Goal: Task Accomplishment & Management: Use online tool/utility

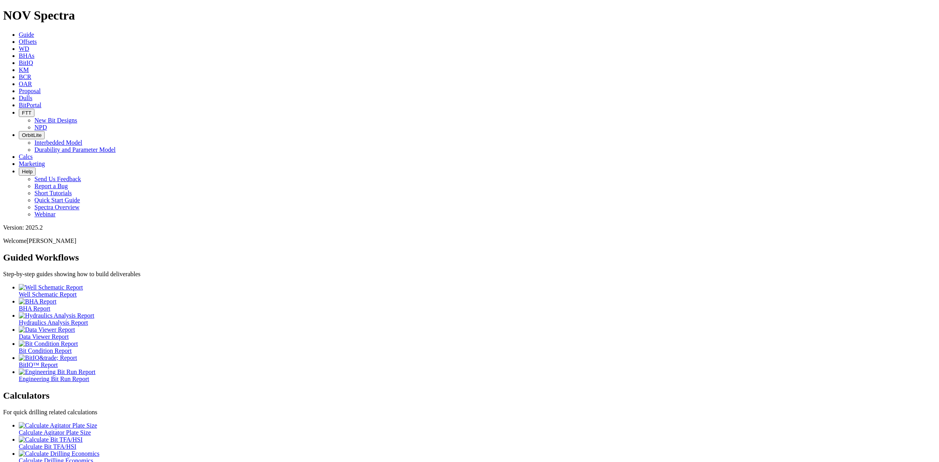
click at [32, 81] on span "OAR" at bounding box center [25, 84] width 13 height 7
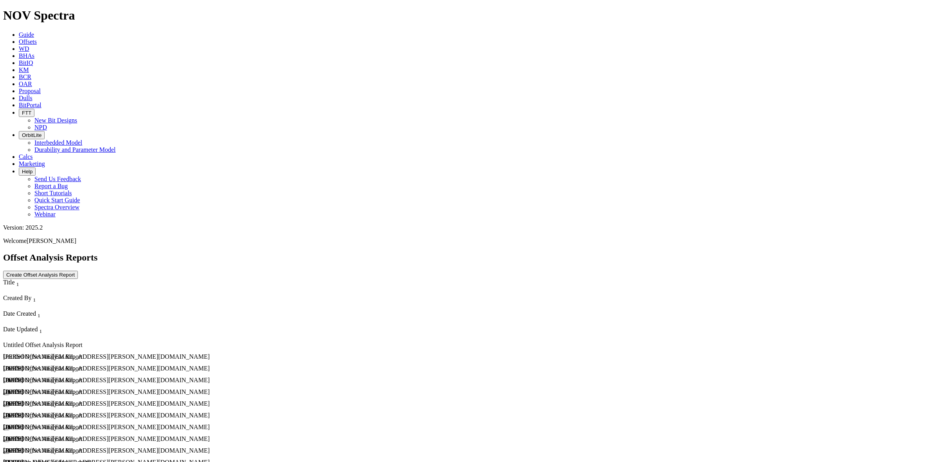
click at [37, 38] on span "Offsets" at bounding box center [28, 41] width 18 height 7
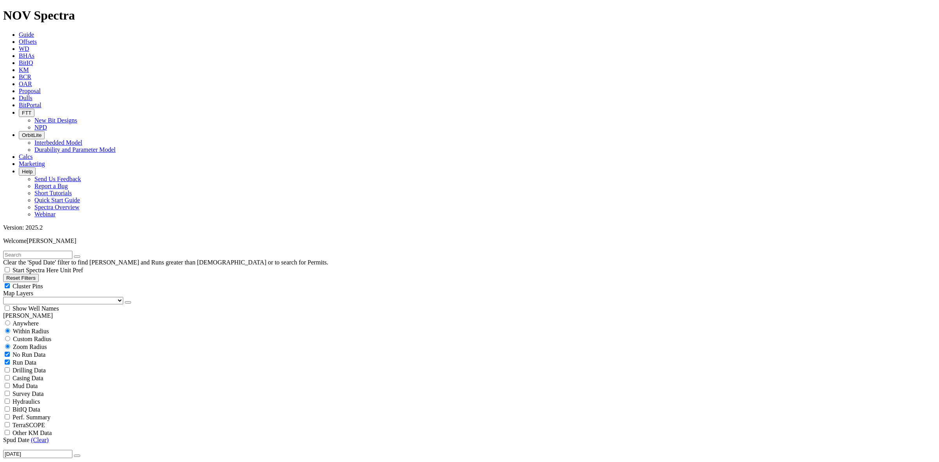
click at [31, 251] on input "text" at bounding box center [37, 255] width 69 height 8
type input "Anadarko"
click at [15, 319] on div "Anywhere" at bounding box center [469, 323] width 933 height 8
radio input "true"
radio input "false"
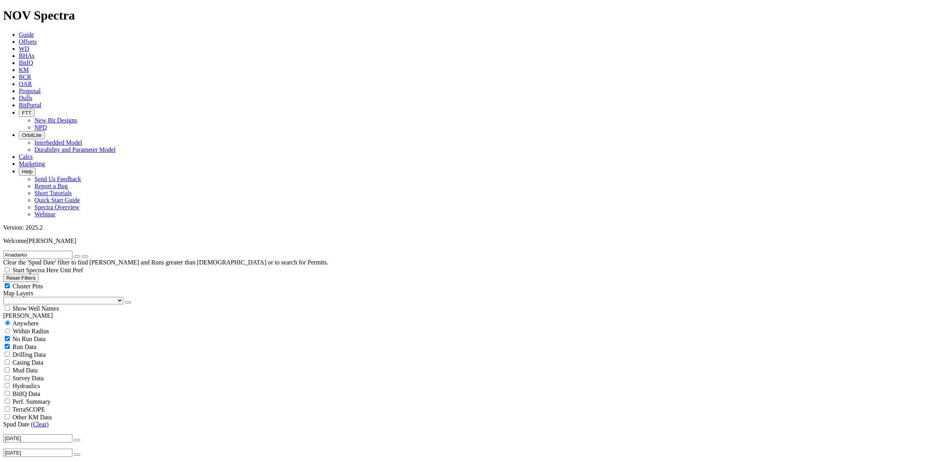
click at [77, 440] on icon "button" at bounding box center [77, 440] width 0 height 0
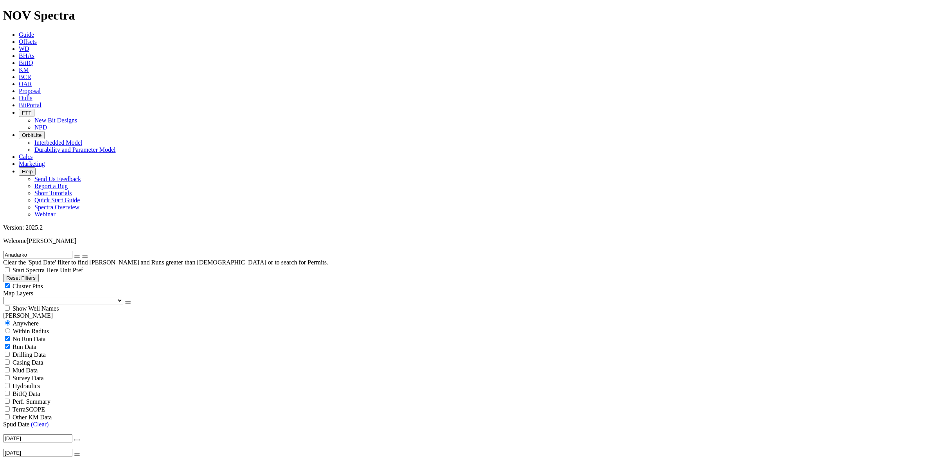
drag, startPoint x: 29, startPoint y: 288, endPoint x: 38, endPoint y: 283, distance: 11.0
type input "[DATE]"
click at [85, 257] on icon "submit" at bounding box center [85, 257] width 0 height 0
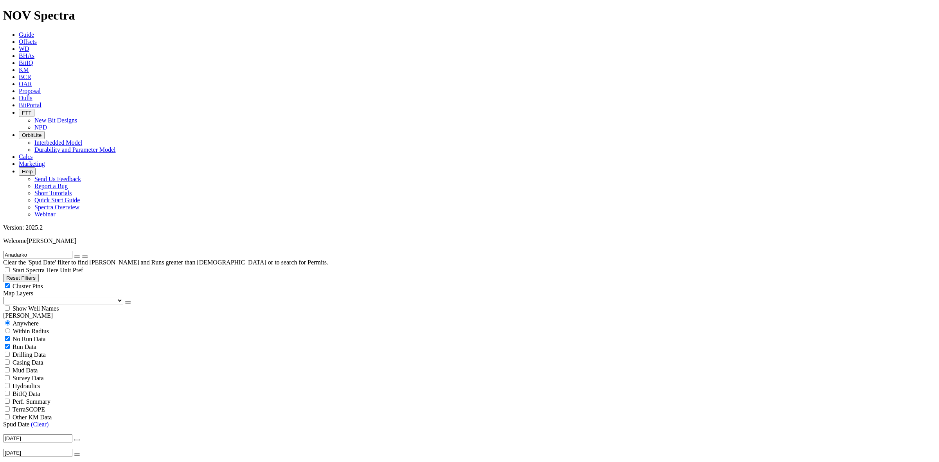
scroll to position [49, 0]
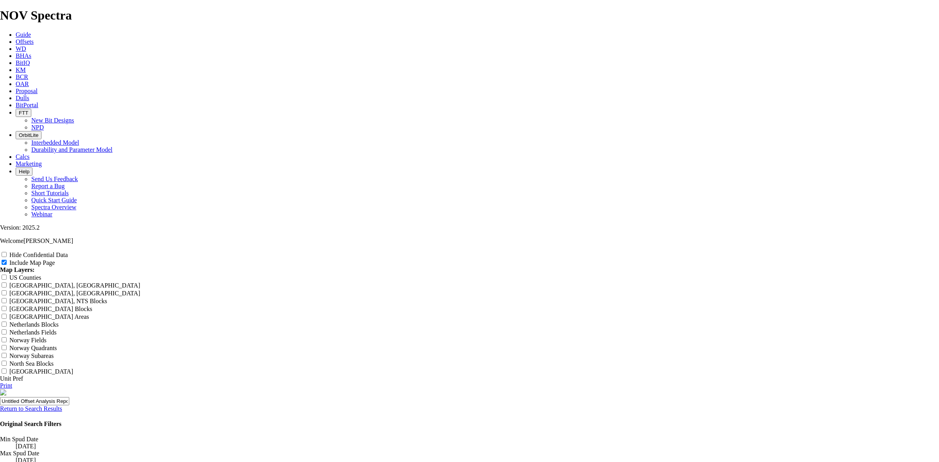
scroll to position [978, 0]
